Goal: Task Accomplishment & Management: Manage account settings

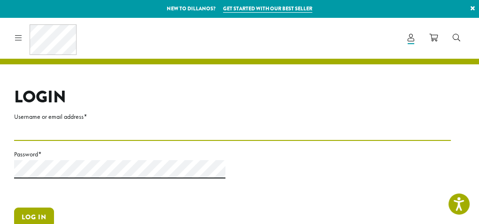
type input "**********"
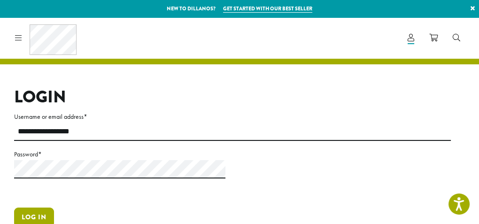
click at [34, 214] on button "Log in" at bounding box center [34, 217] width 40 height 20
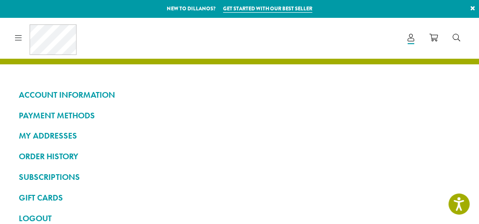
click at [0, 0] on span "Contact" at bounding box center [0, 0] width 0 height 0
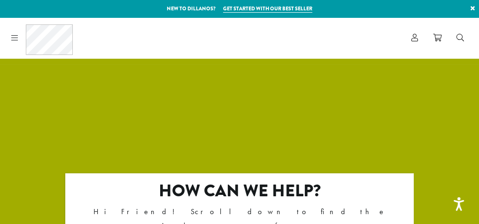
click at [0, 0] on li "Coffee All Coffees Best Sellers Blends Single Origins Dillanos Limited Organic …" at bounding box center [0, 0] width 0 height 0
click at [0, 0] on span "Blog" at bounding box center [0, 0] width 0 height 0
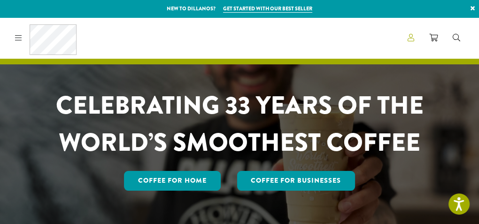
click at [0, 0] on span "Account" at bounding box center [0, 0] width 0 height 0
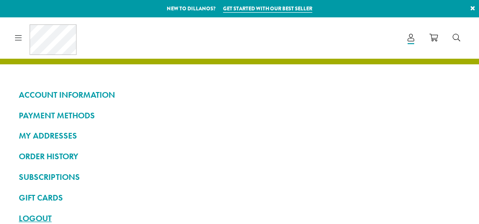
click at [43, 217] on link "LOGOUT" at bounding box center [239, 218] width 441 height 16
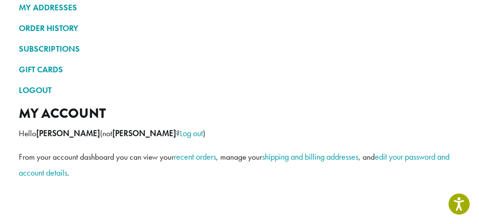
scroll to position [141, 0]
